Goal: Check status

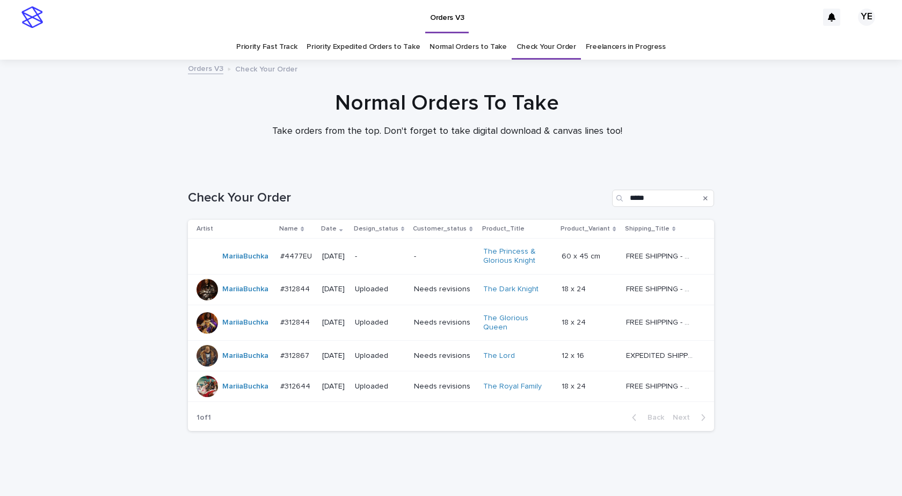
click at [321, 228] on p "Date" at bounding box center [329, 229] width 16 height 12
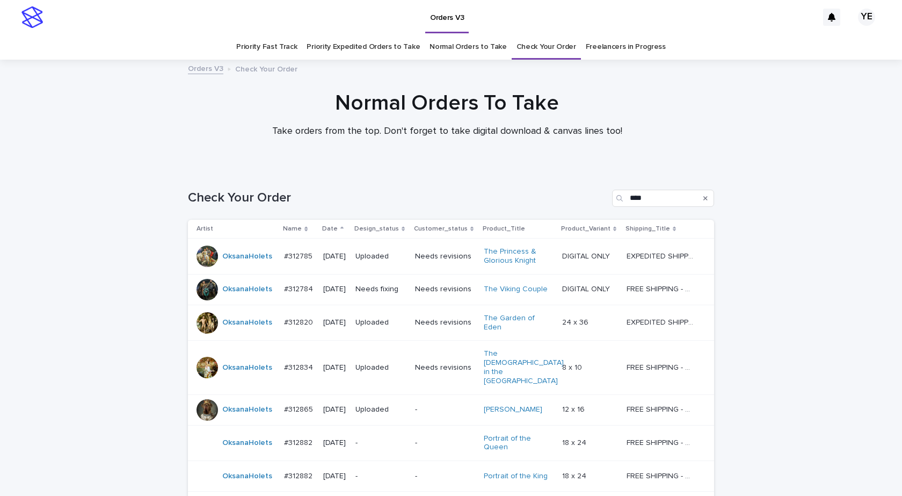
scroll to position [34, 0]
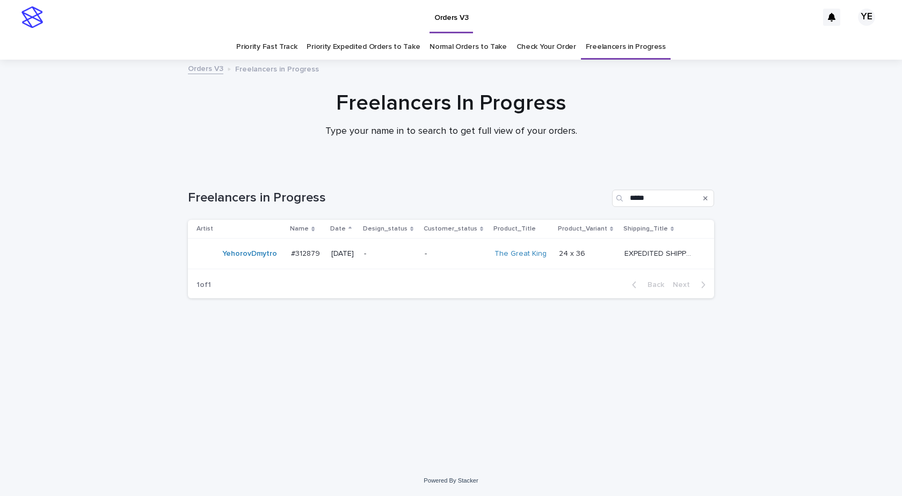
click at [230, 263] on div "YehorovDmytro" at bounding box center [240, 253] width 86 height 21
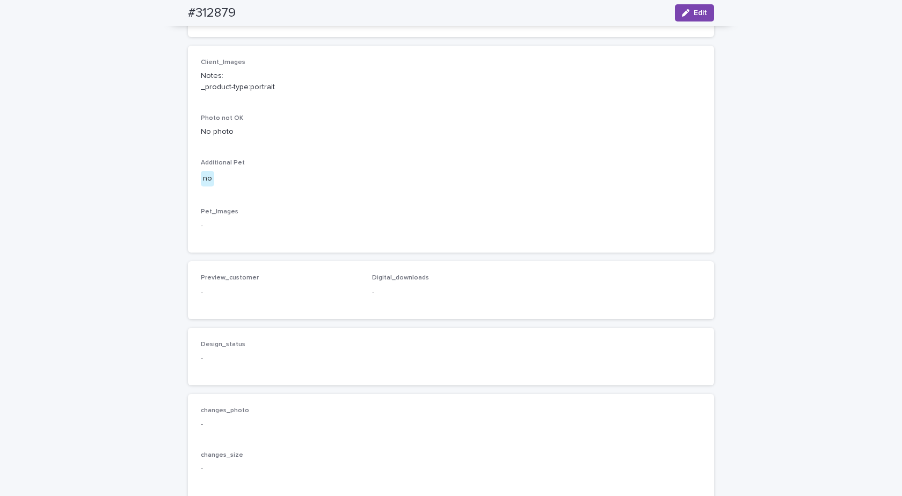
scroll to position [537, 0]
